Goal: Task Accomplishment & Management: Manage account settings

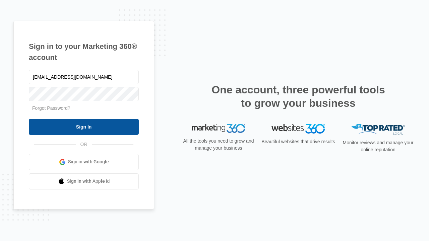
click at [84, 127] on input "Sign In" at bounding box center [84, 127] width 110 height 16
